Goal: Information Seeking & Learning: Find specific fact

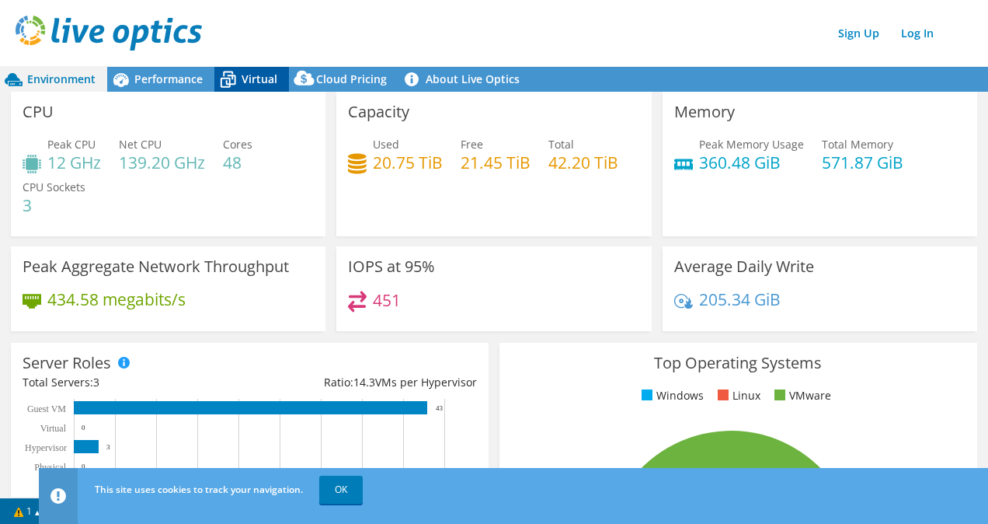
click at [253, 77] on span "Virtual" at bounding box center [260, 78] width 36 height 15
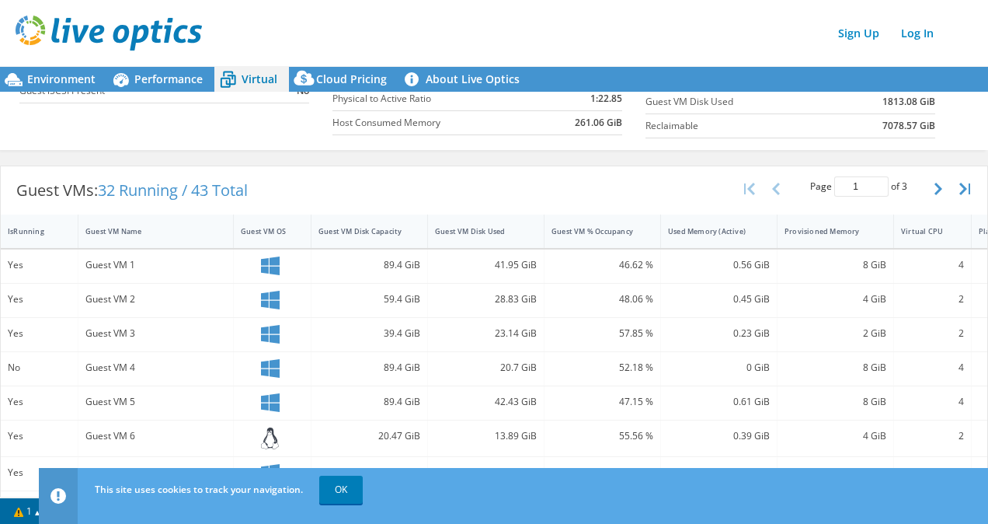
scroll to position [233, 0]
click at [68, 75] on span "Environment" at bounding box center [61, 78] width 68 height 15
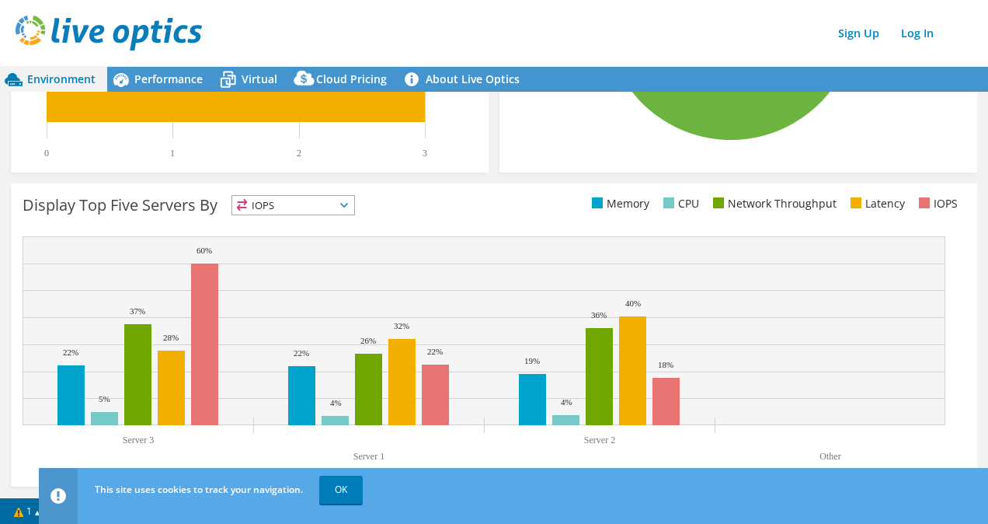
scroll to position [0, 0]
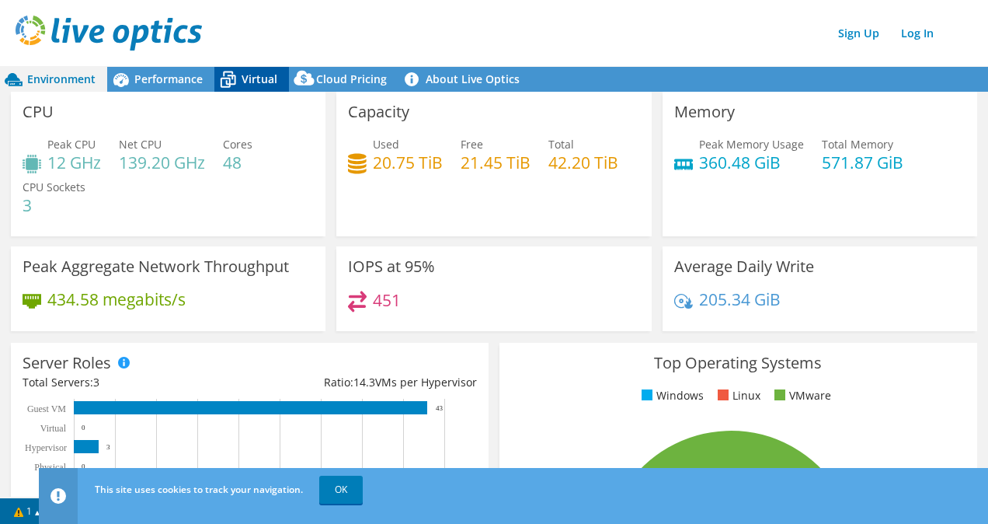
click at [260, 80] on span "Virtual" at bounding box center [260, 78] width 36 height 15
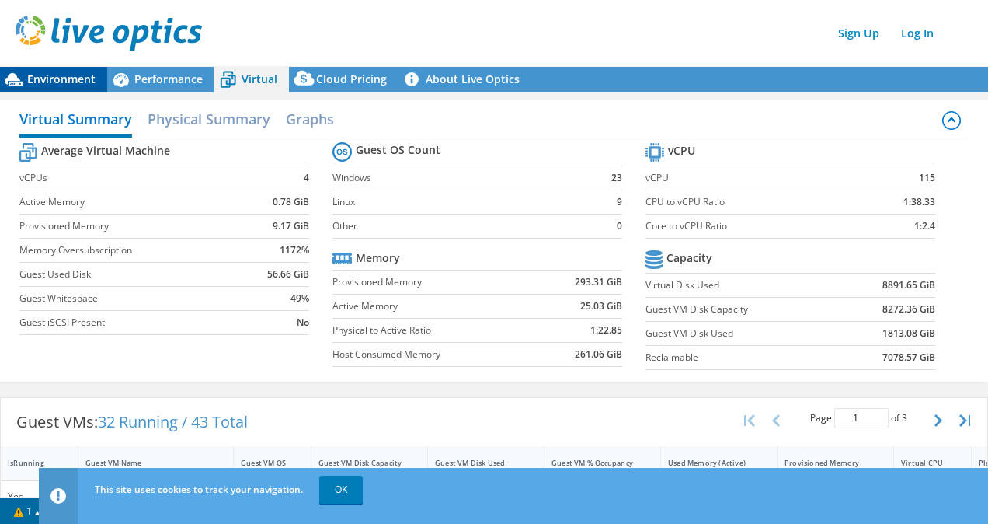
click at [61, 85] on span "Environment" at bounding box center [61, 78] width 68 height 15
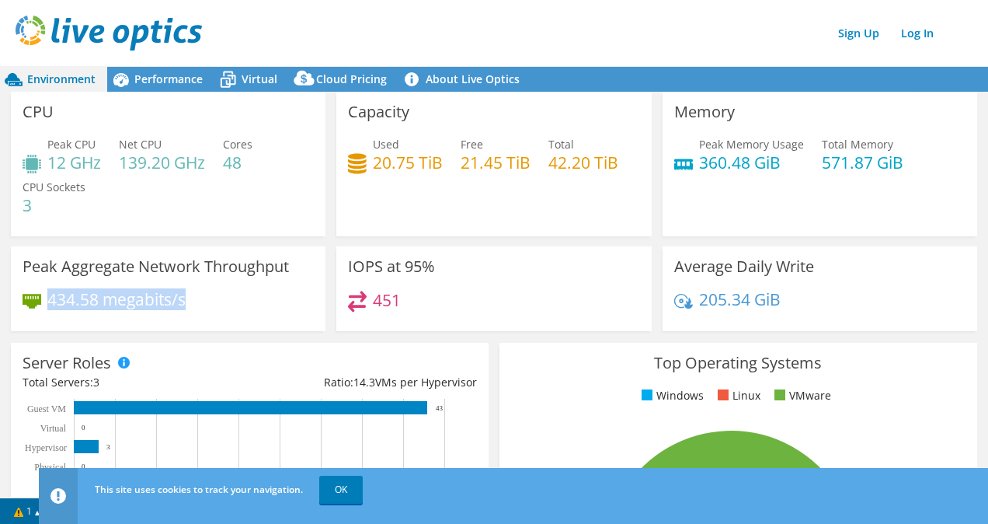
drag, startPoint x: 50, startPoint y: 300, endPoint x: 187, endPoint y: 293, distance: 136.9
click at [187, 293] on div "434.58 megabits/s" at bounding box center [168, 307] width 291 height 33
drag, startPoint x: 187, startPoint y: 293, endPoint x: 215, endPoint y: 295, distance: 28.1
click at [215, 295] on div "434.58 megabits/s" at bounding box center [168, 307] width 291 height 33
drag, startPoint x: 189, startPoint y: 298, endPoint x: 43, endPoint y: 298, distance: 145.3
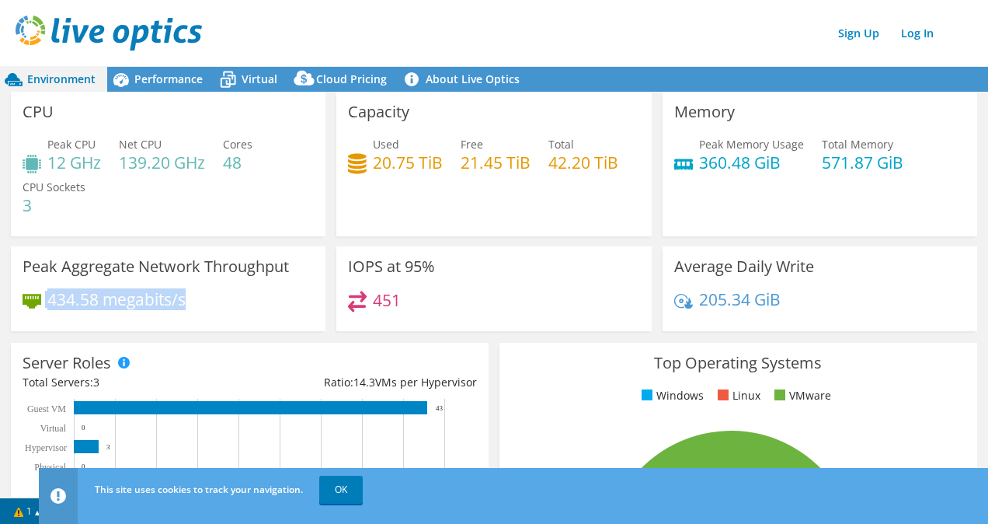
click at [43, 298] on div "434.58 megabits/s" at bounding box center [168, 307] width 291 height 33
drag, startPoint x: 43, startPoint y: 298, endPoint x: 148, endPoint y: 299, distance: 104.9
copy div "434.58 megabits/s"
